Goal: Navigation & Orientation: Find specific page/section

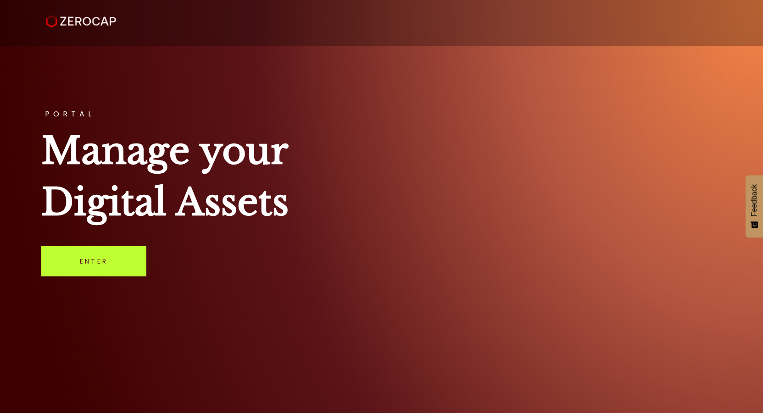
click at [108, 256] on link "Enter" at bounding box center [93, 261] width 105 height 30
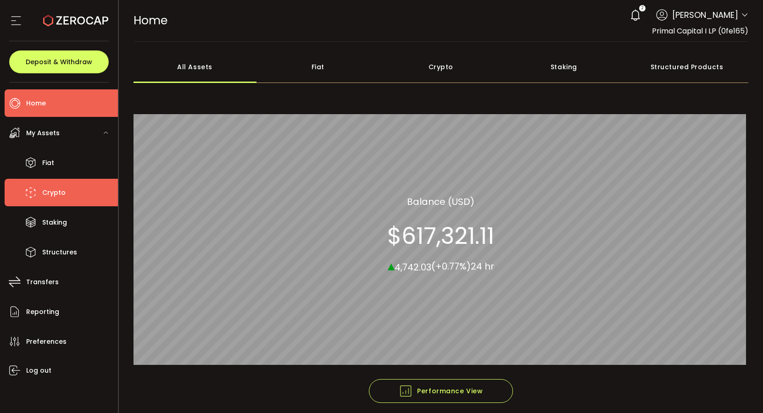
click at [56, 196] on span "Crypto" at bounding box center [53, 192] width 23 height 13
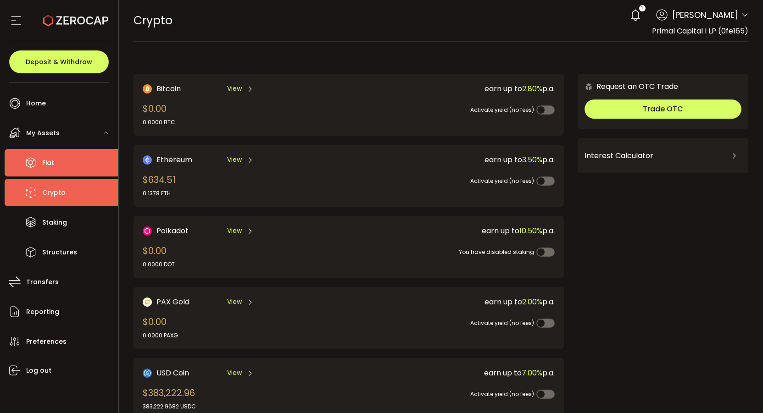
click at [54, 163] on li "Fiat" at bounding box center [61, 163] width 113 height 28
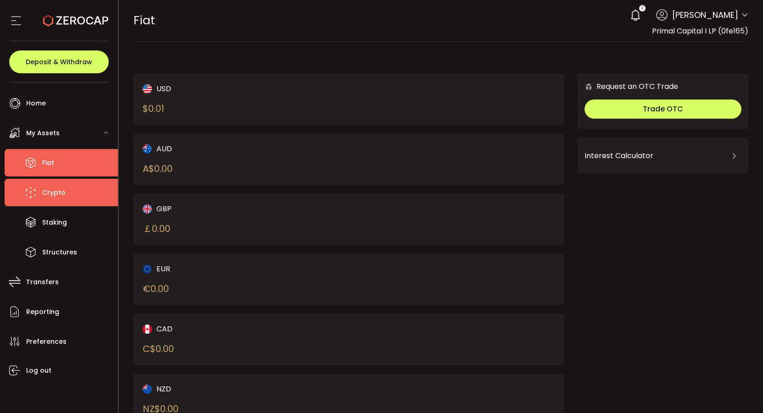
click at [58, 194] on span "Crypto" at bounding box center [53, 192] width 23 height 13
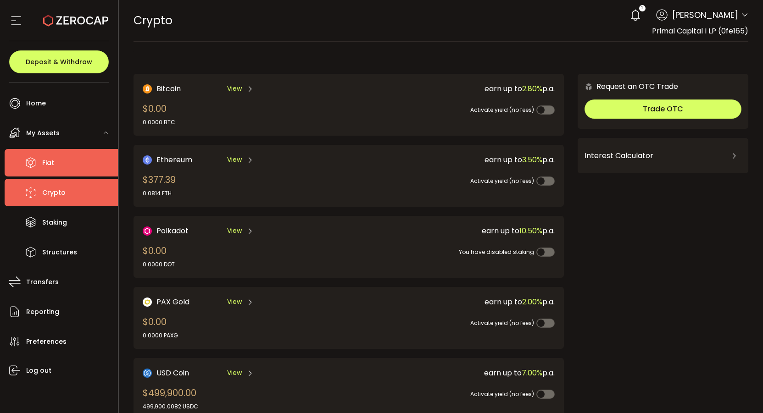
click at [56, 165] on li "Fiat" at bounding box center [61, 163] width 113 height 28
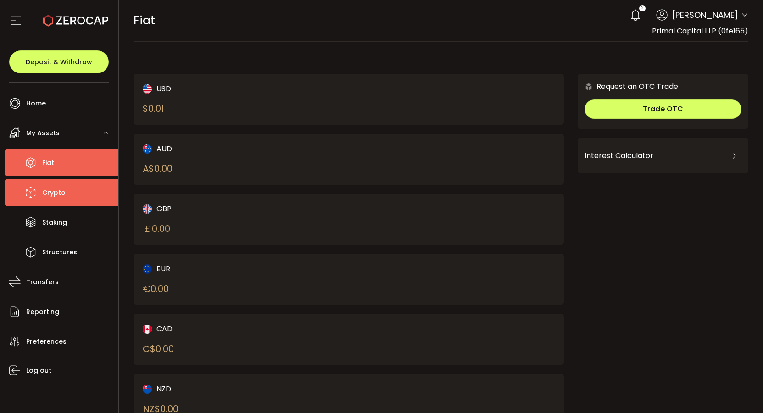
click at [64, 195] on span "Crypto" at bounding box center [53, 192] width 23 height 13
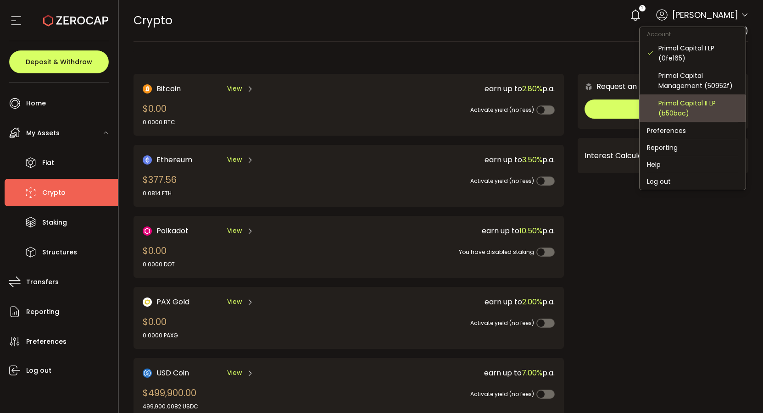
click at [707, 102] on div "Primal Capital II LP (b50bac)" at bounding box center [699, 108] width 80 height 20
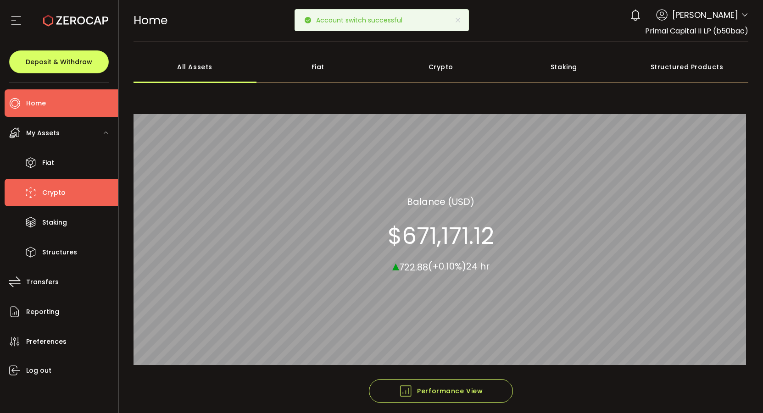
click at [61, 202] on li "Crypto" at bounding box center [61, 193] width 113 height 28
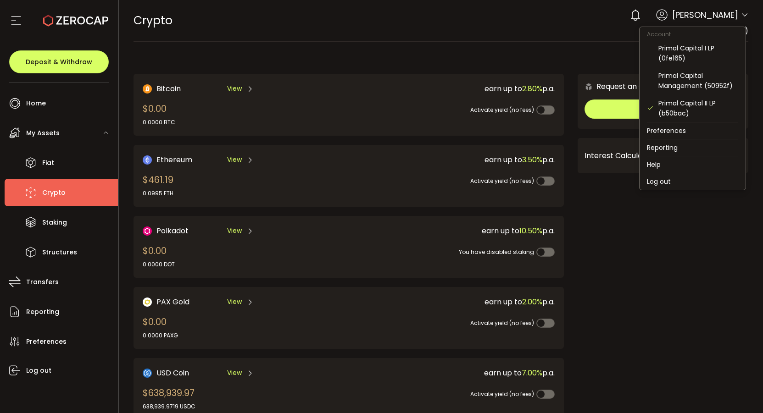
click at [743, 15] on icon at bounding box center [744, 14] width 7 height 7
click at [696, 79] on div "Primal Capital Management (50952f)" at bounding box center [699, 81] width 80 height 20
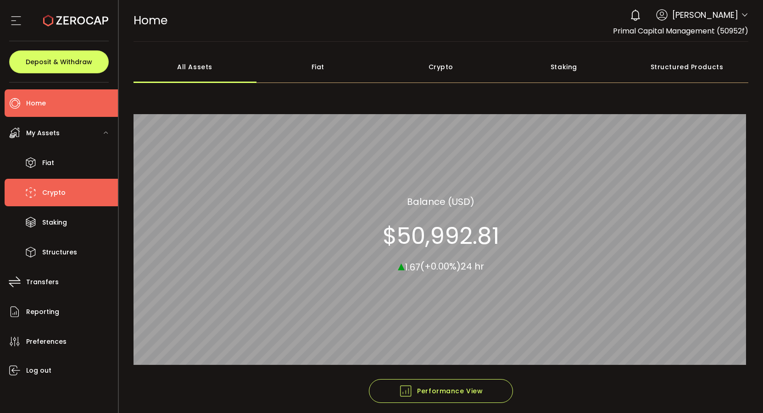
click at [54, 193] on span "Crypto" at bounding box center [53, 192] width 23 height 13
